Goal: Information Seeking & Learning: Learn about a topic

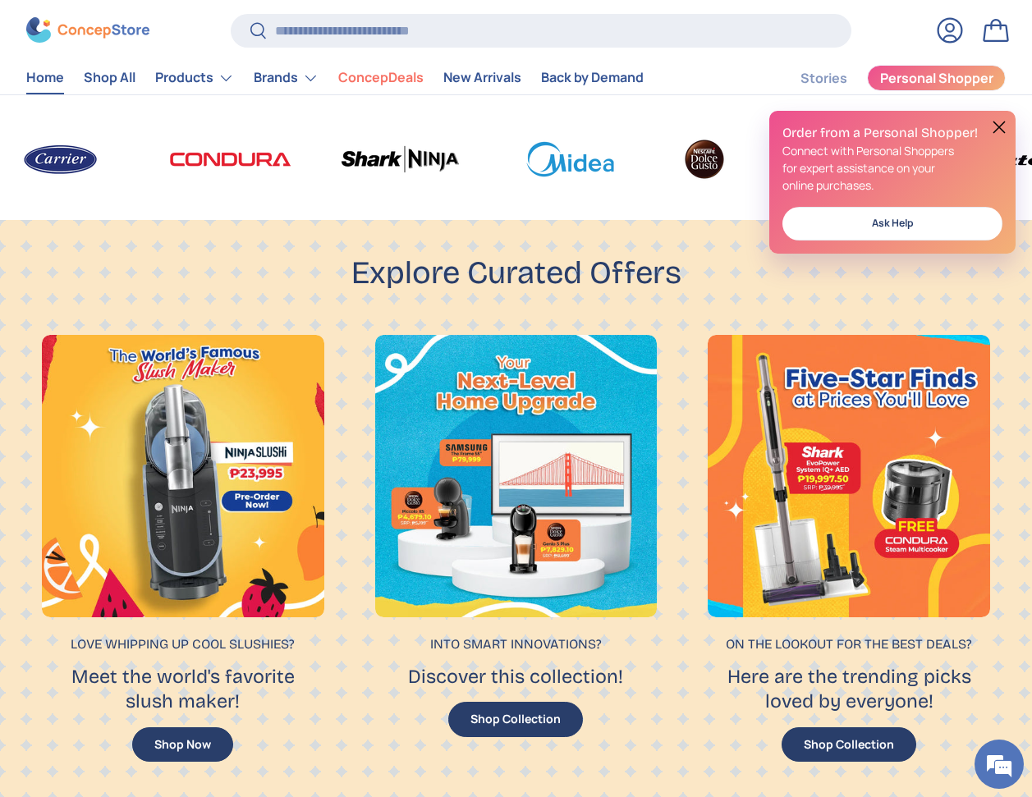
scroll to position [1696, 0]
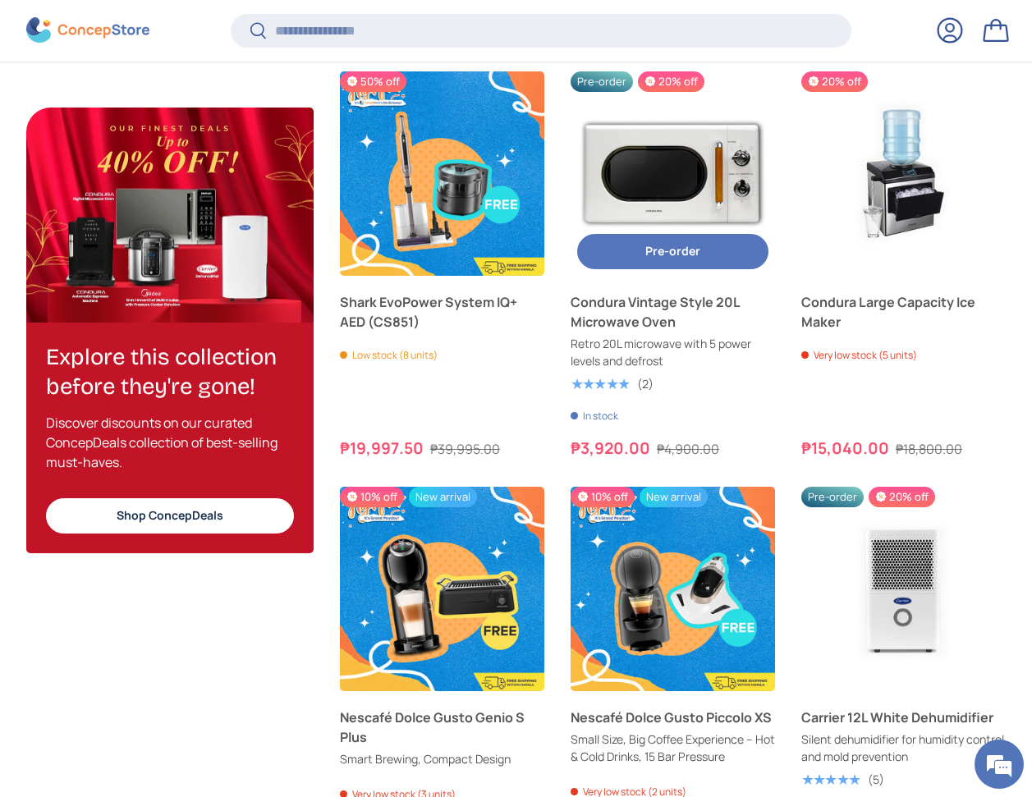
click at [650, 197] on img "Condura Vintage Style 20L Microwave Oven" at bounding box center [673, 173] width 204 height 204
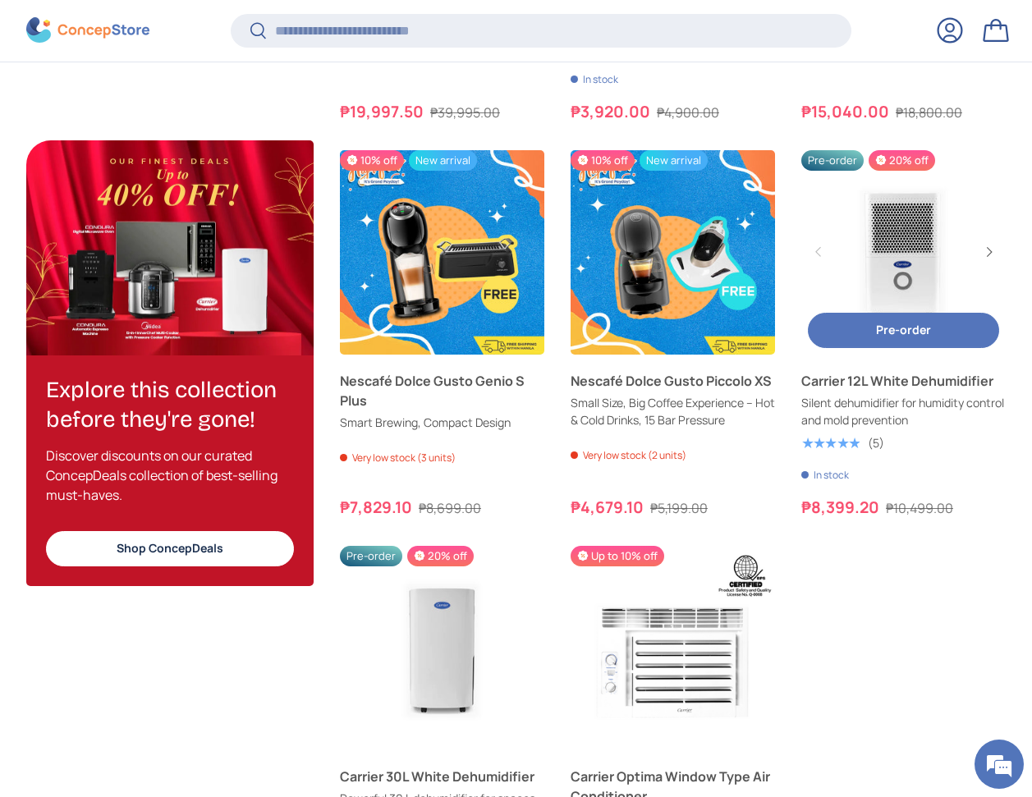
scroll to position [1989, 0]
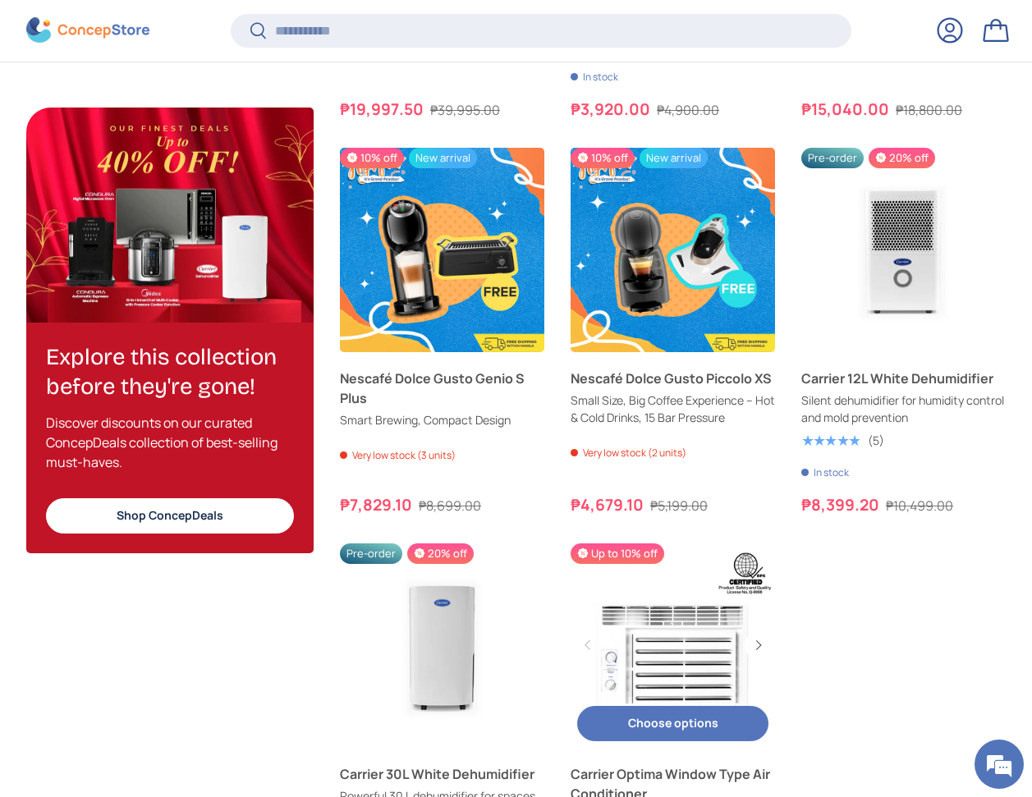
click at [631, 653] on link "Carrier Optima Window Type Air Conditioner" at bounding box center [673, 646] width 204 height 204
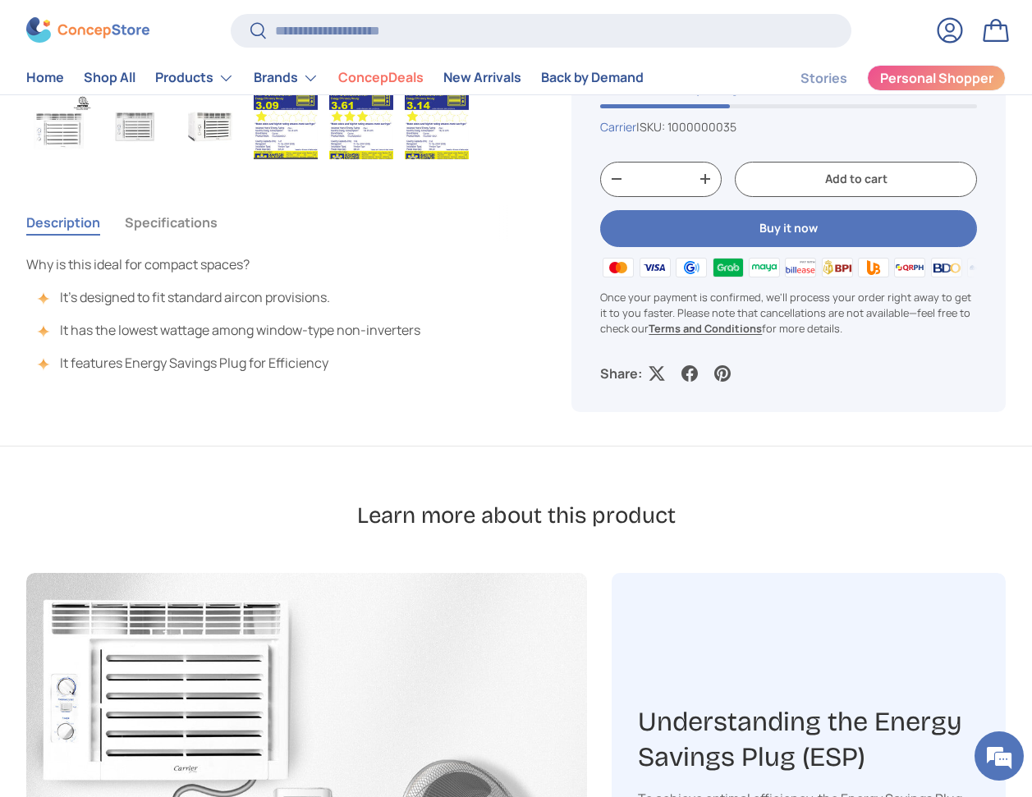
scroll to position [910, 0]
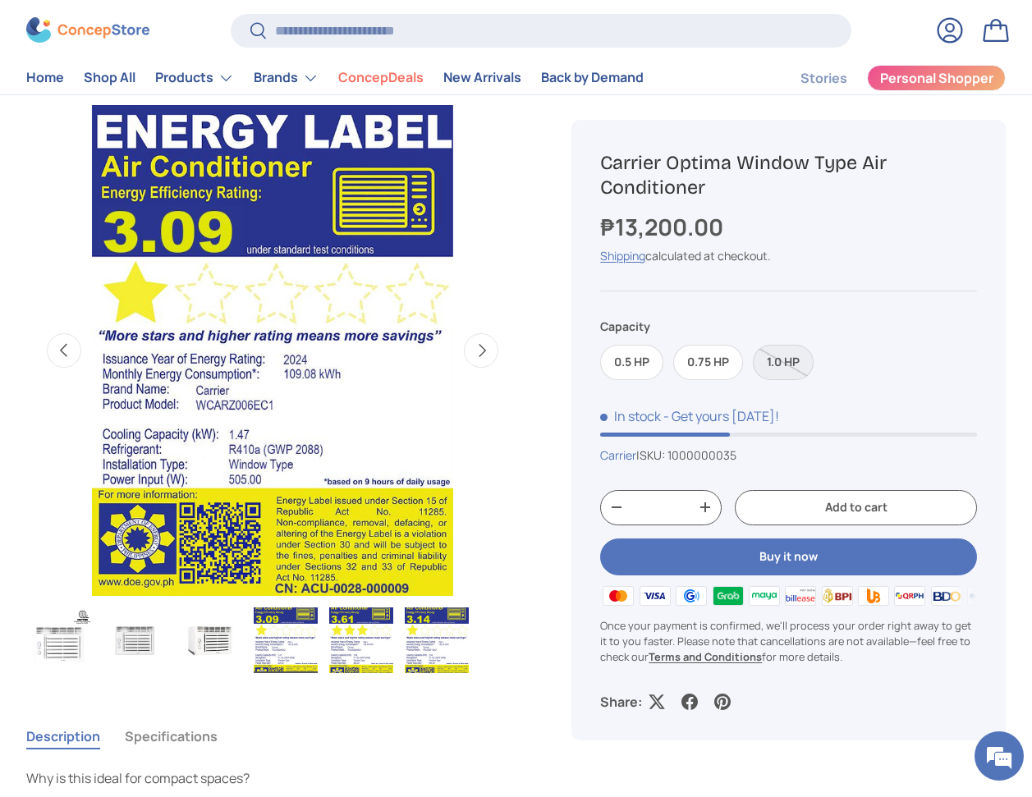
click at [506, 429] on link "Gallery Viewer" at bounding box center [272, 350] width 493 height 493
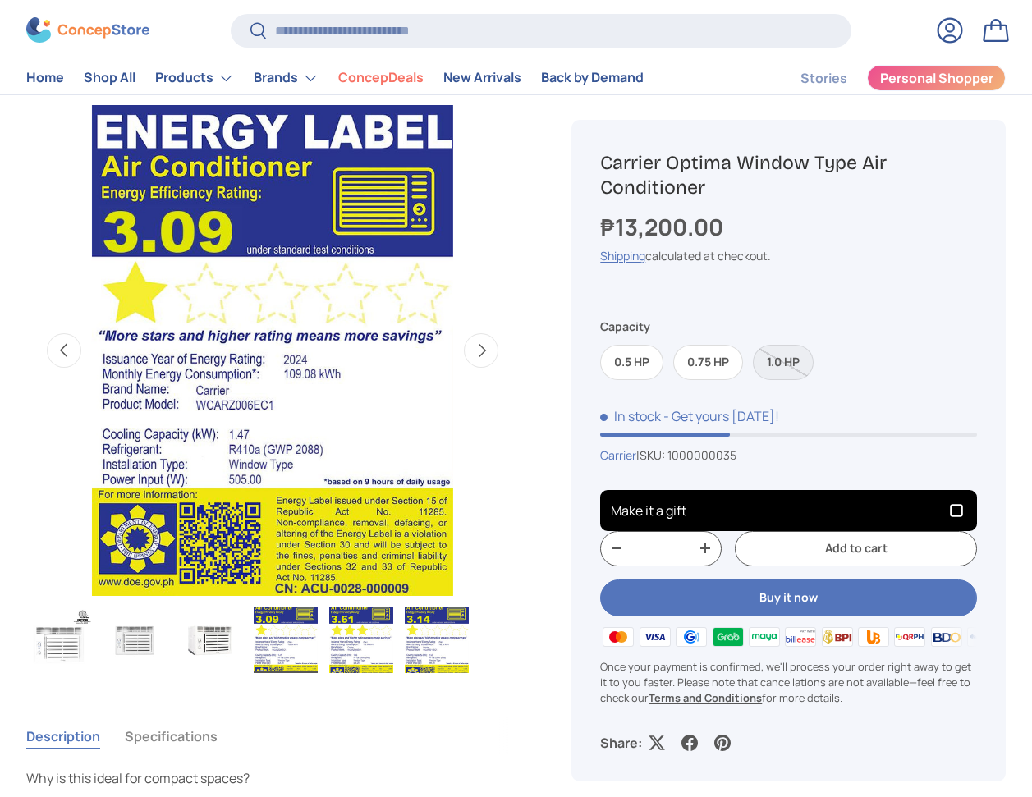
click at [998, 30] on link "Bag" at bounding box center [996, 30] width 36 height 36
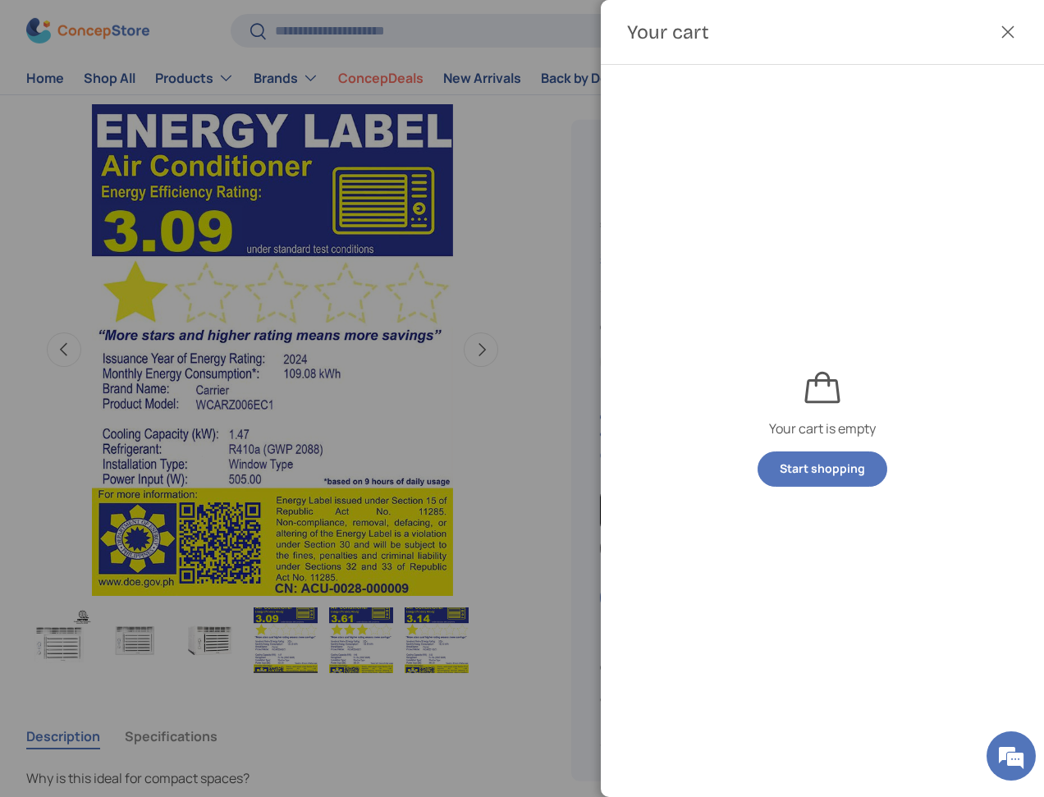
click at [534, 346] on div at bounding box center [522, 398] width 1044 height 797
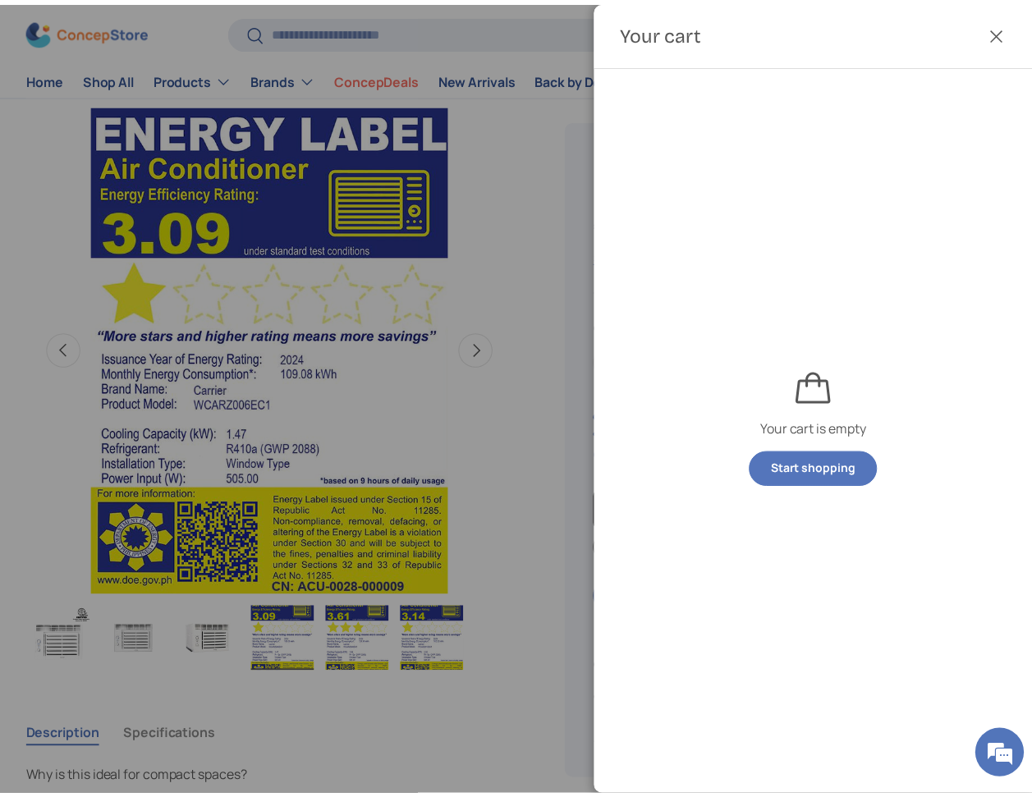
scroll to position [590, 0]
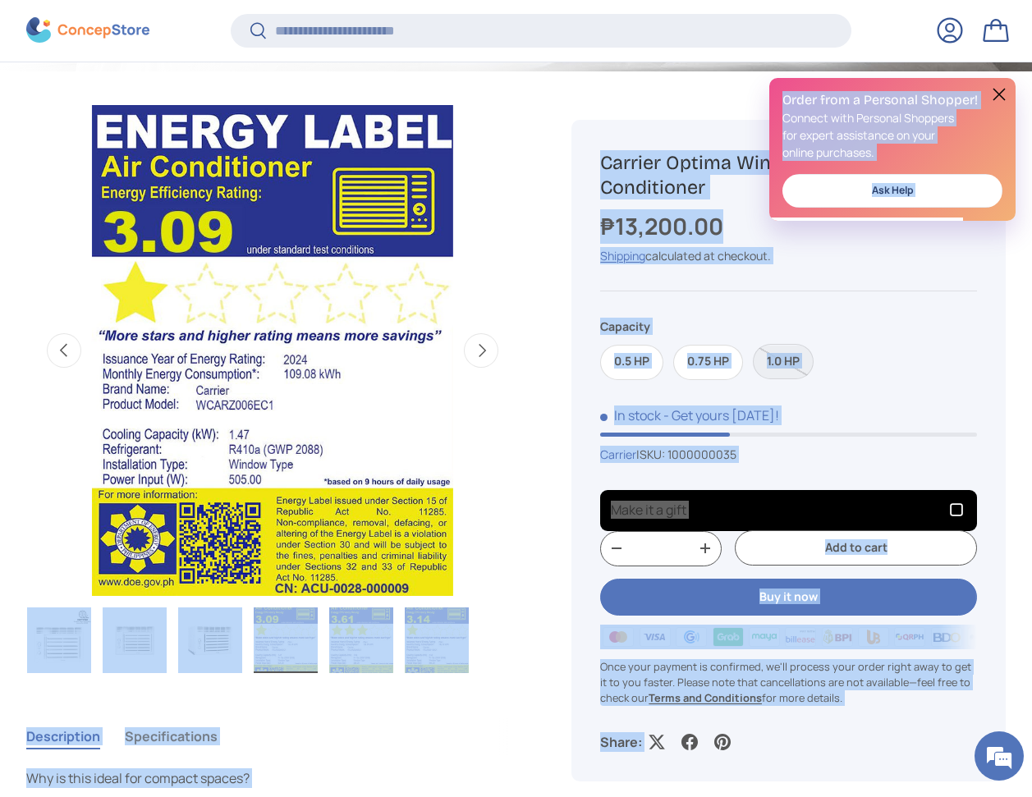
drag, startPoint x: 525, startPoint y: 360, endPoint x: 526, endPoint y: 372, distance: 11.6
click at [525, 361] on div "Image 4 is now available in gallery view Previous Next Loading... Load image 1 …" at bounding box center [285, 391] width 519 height 640
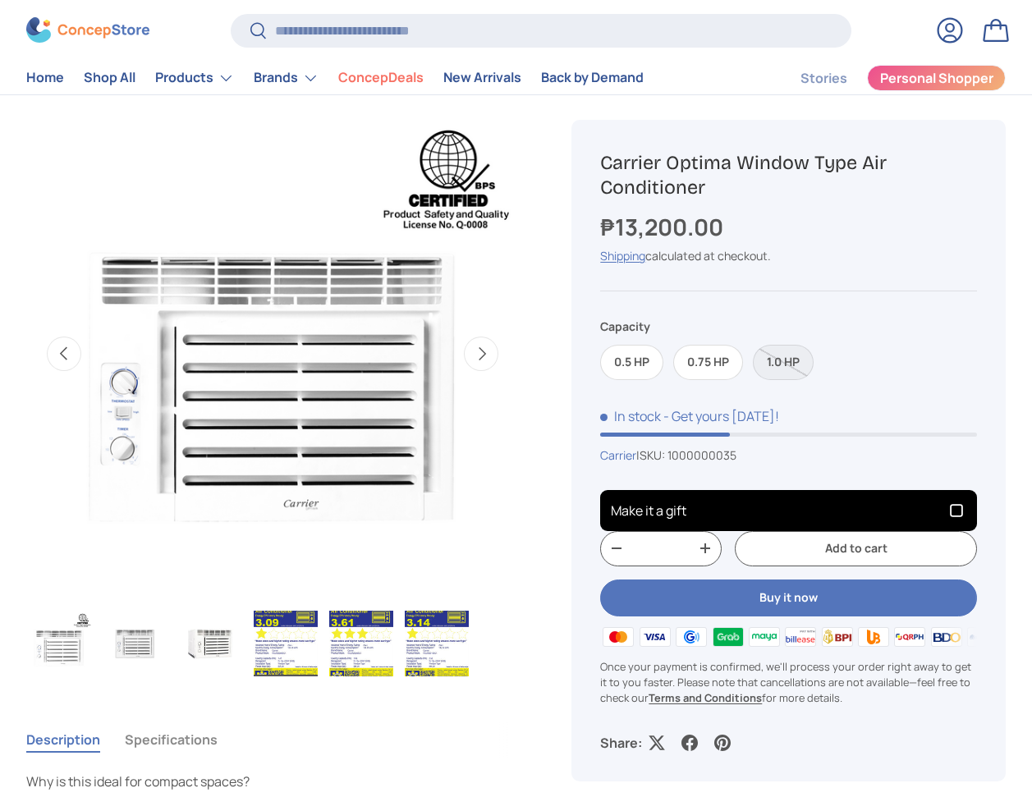
scroll to position [0, 1503]
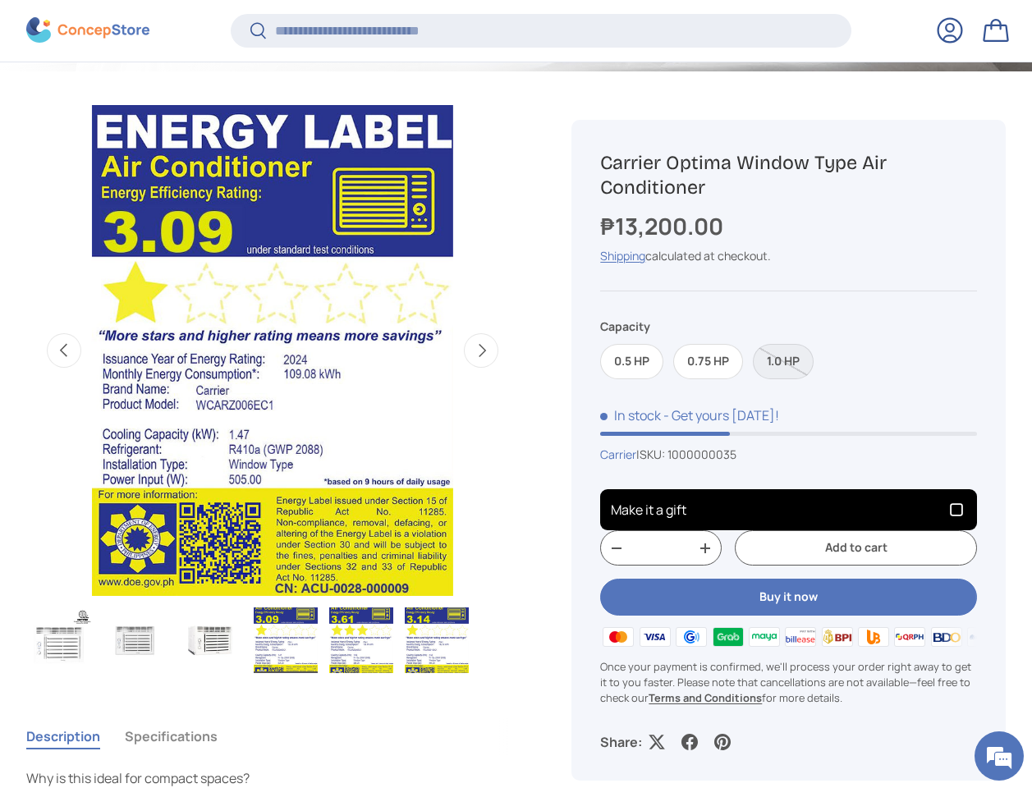
click at [521, 204] on div "Image 4 is now available in gallery view Previous Next Loading... Load image 1 …" at bounding box center [285, 391] width 519 height 640
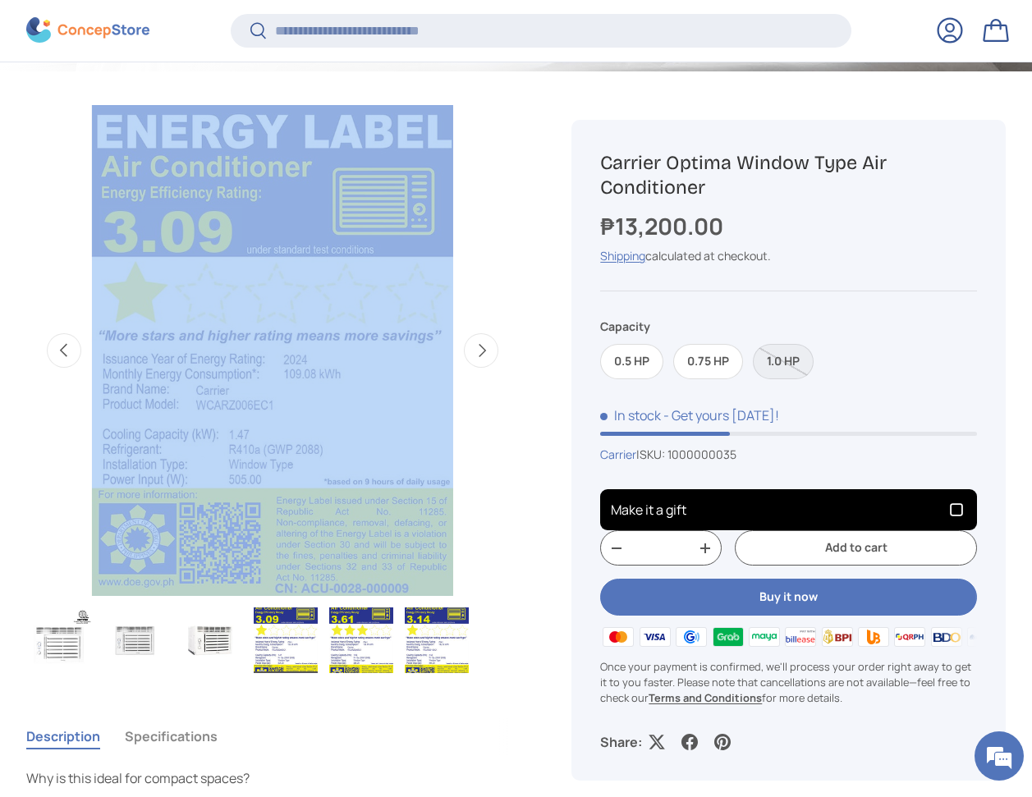
click at [521, 204] on div "Image 4 is now available in gallery view Previous Next Loading... Load image 1 …" at bounding box center [285, 391] width 519 height 640
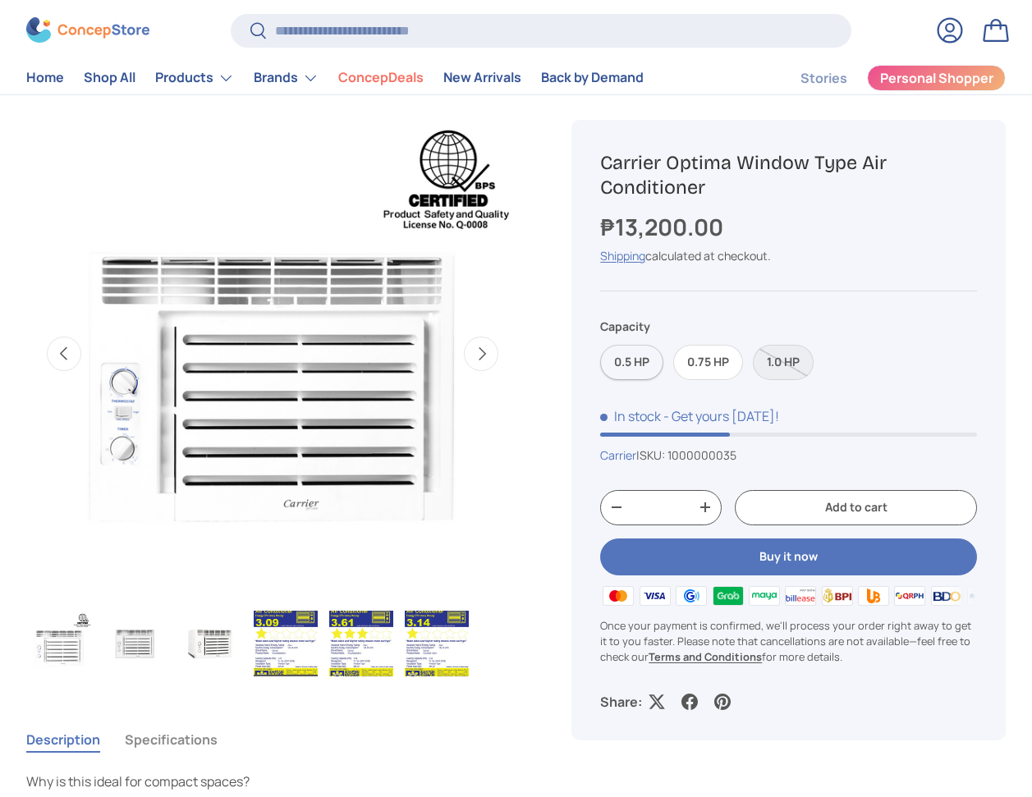
scroll to position [0, 1503]
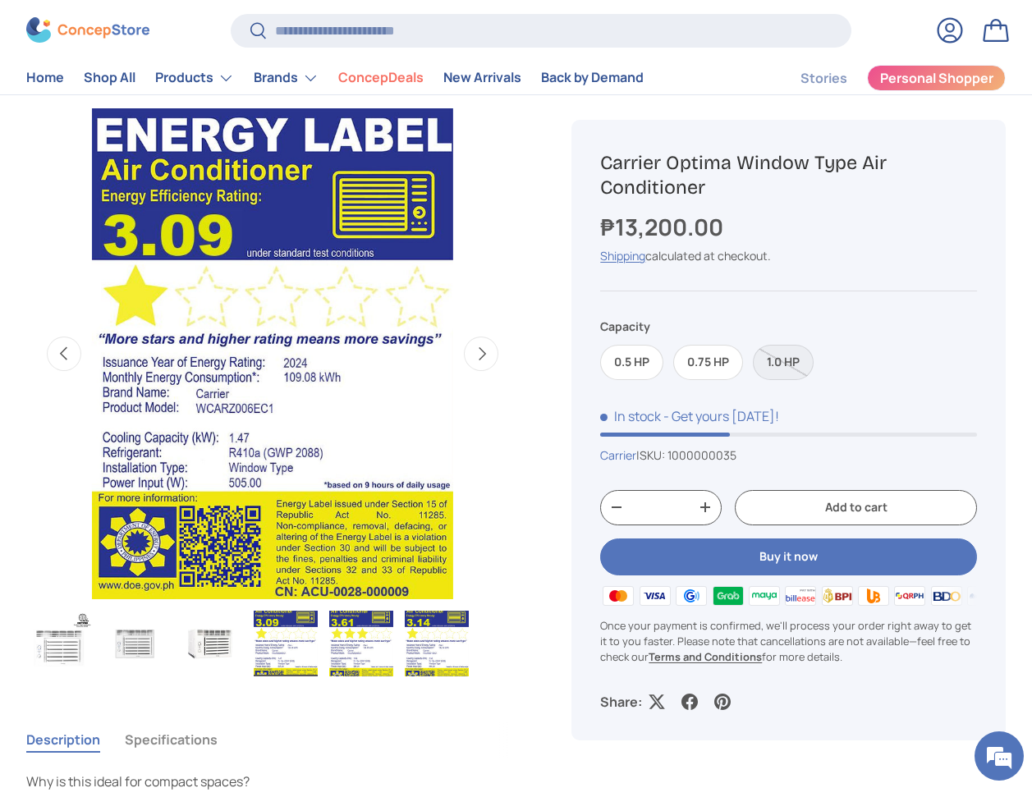
click at [729, 97] on div "10% off Sold out 10% off Carrier Optima Window Type Air Conditioner ₱13,200.00 …" at bounding box center [775, 519] width 461 height 888
